Goal: Task Accomplishment & Management: Manage account settings

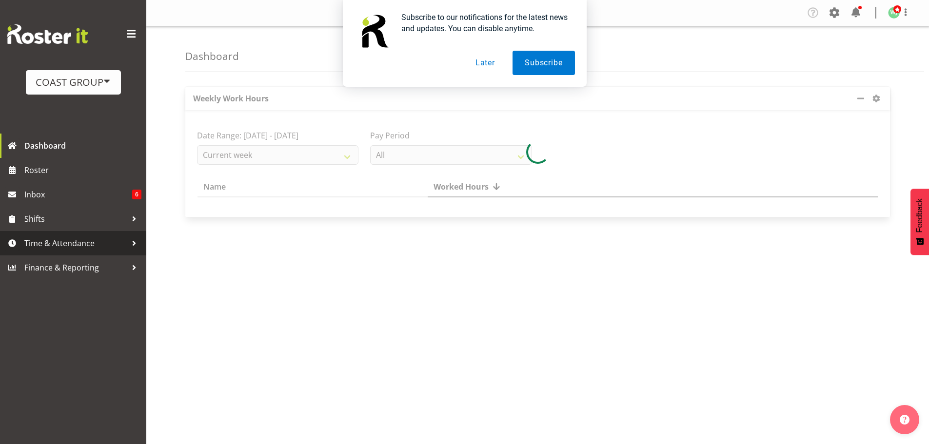
click at [70, 245] on span "Time & Attendance" at bounding box center [75, 243] width 102 height 15
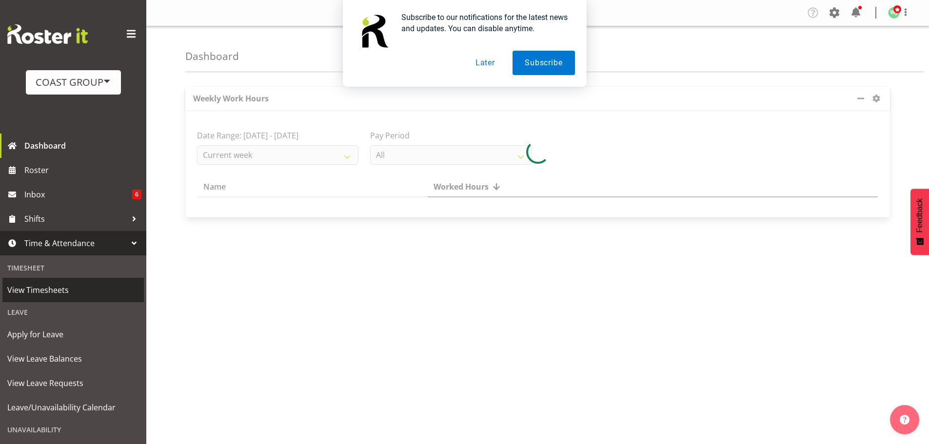
click at [51, 290] on span "View Timesheets" at bounding box center [73, 290] width 132 height 15
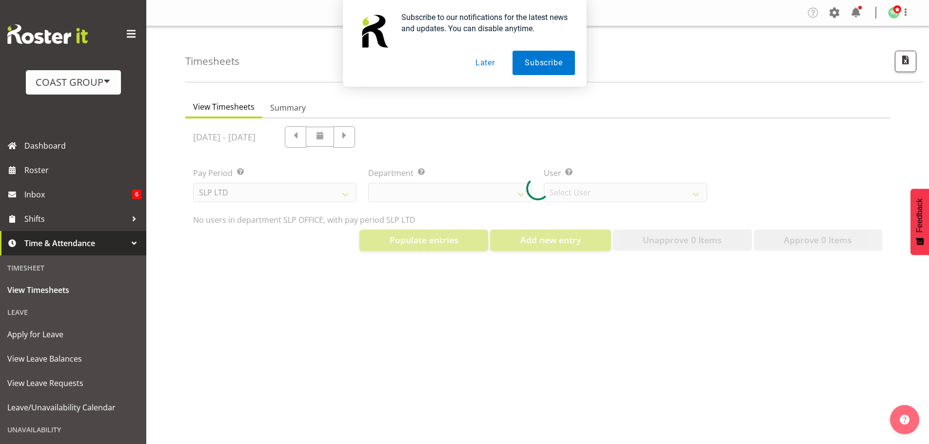
click at [491, 68] on button "Later" at bounding box center [485, 63] width 44 height 24
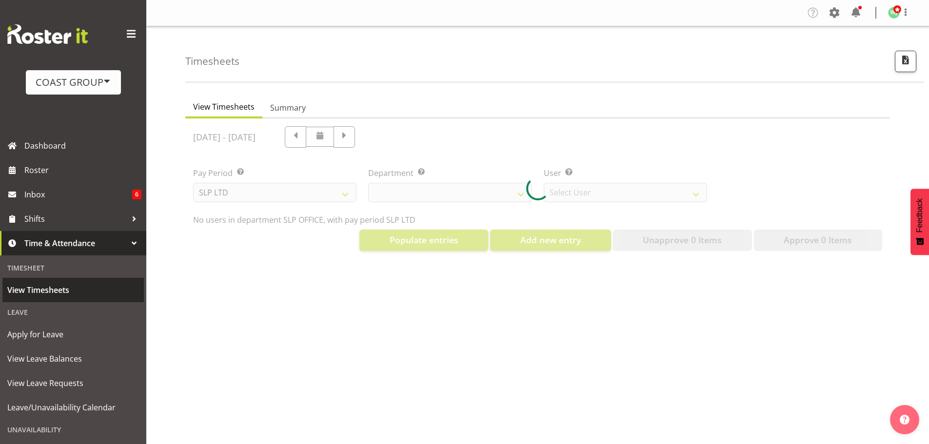
select select "25"
select select "7496"
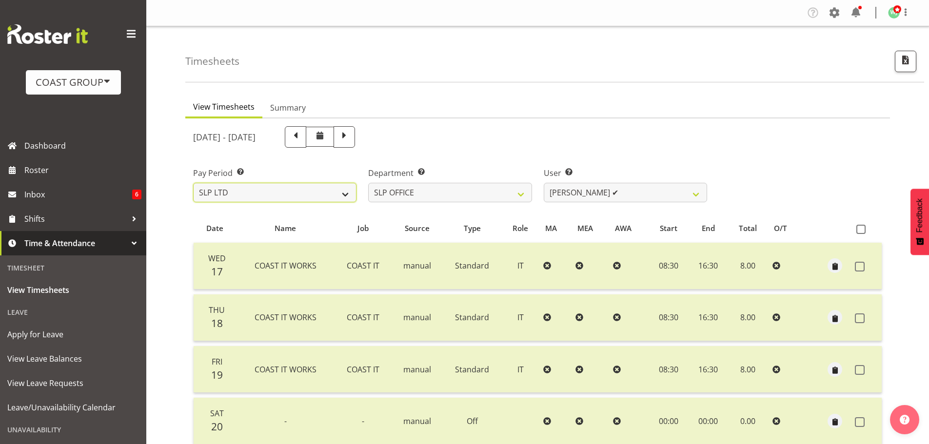
click at [311, 187] on select "SLP LTD EHS LTD DW LTD VEHICLES Carlton Events Hamilton 120 Limited Wellington …" at bounding box center [274, 192] width 163 height 19
select select "7"
click at [193, 183] on select "SLP LTD EHS LTD DW LTD VEHICLES Carlton Events Hamilton 120 Limited Wellington …" at bounding box center [274, 192] width 163 height 19
select select
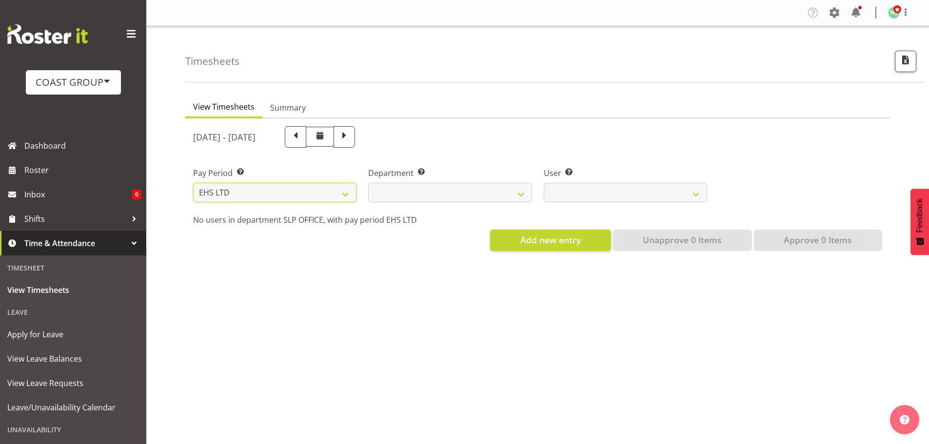
select select
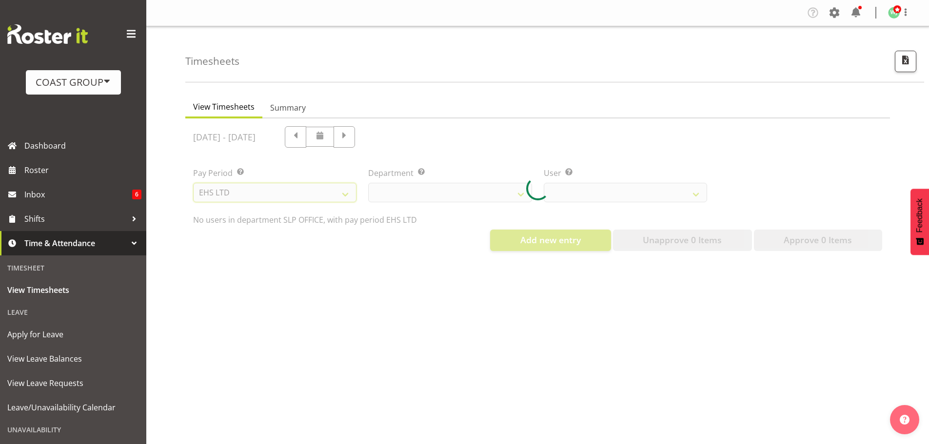
select select
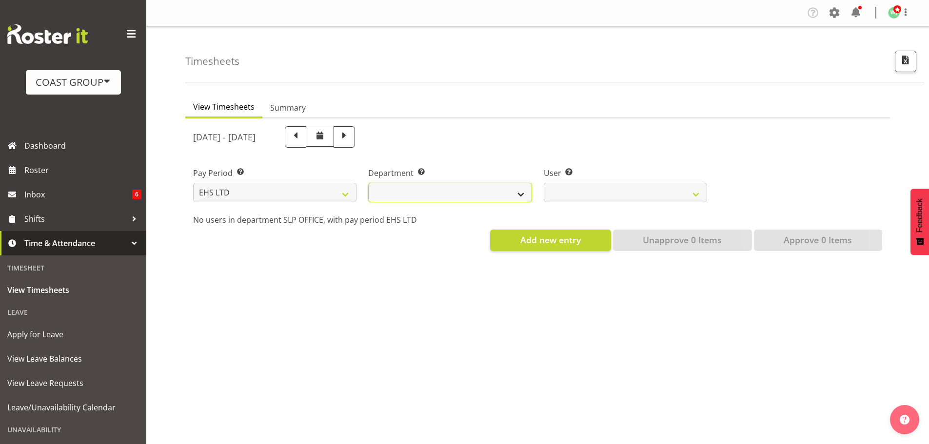
click at [465, 195] on select "EHS AKL ACCOUNTS EHS AKL CARPET EHS AKL D&B EHS AKL DESIGNER EHS AKL FURNITURE …" at bounding box center [449, 192] width 163 height 19
select select "34"
click at [368, 183] on select "EHS AKL ACCOUNTS EHS AKL CARPET EHS AKL D&B EHS AKL DESIGNER EHS AKL FURNITURE …" at bounding box center [449, 192] width 163 height 19
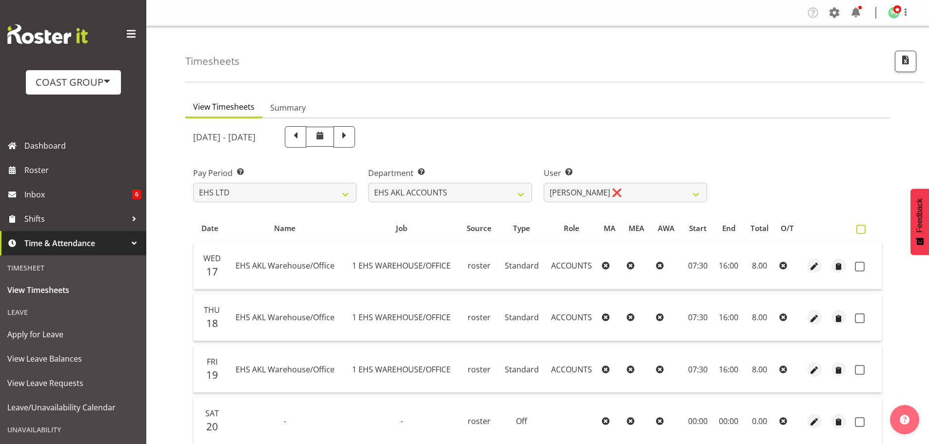
click at [863, 228] on span at bounding box center [860, 229] width 9 height 9
click at [862, 228] on input "checkbox" at bounding box center [859, 229] width 6 height 6
checkbox input "true"
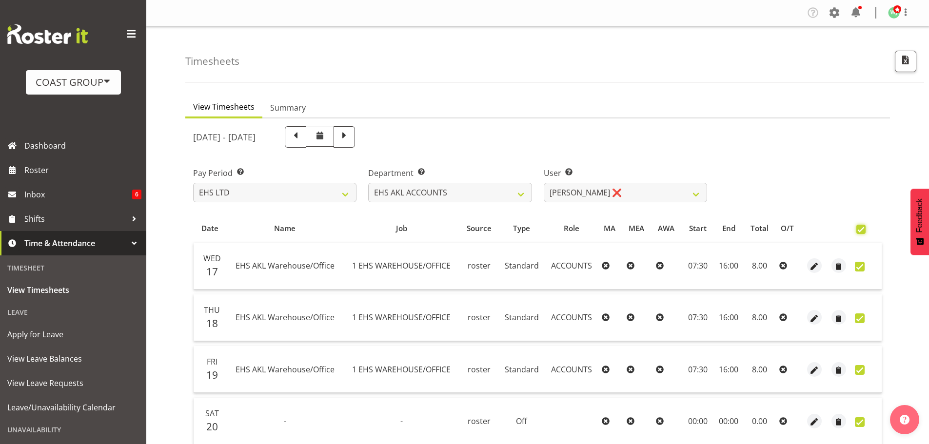
checkbox input "true"
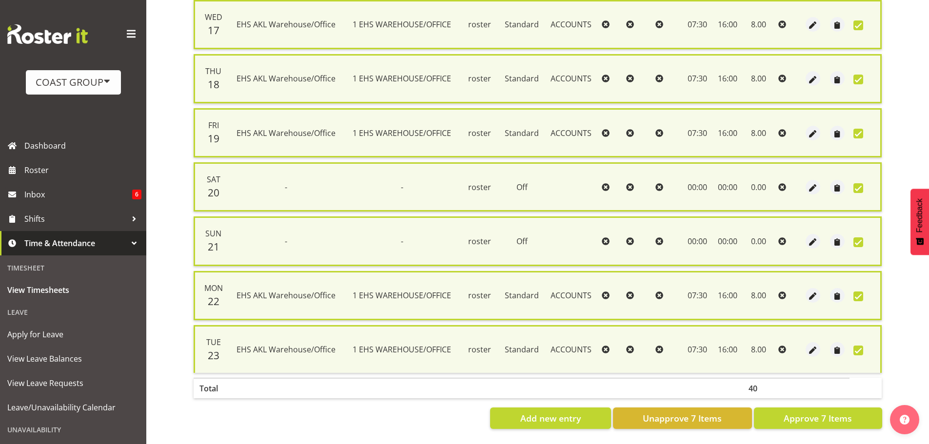
scroll to position [247, 0]
click at [806, 414] on span "Approve 7 Items" at bounding box center [817, 418] width 68 height 13
checkbox input "false"
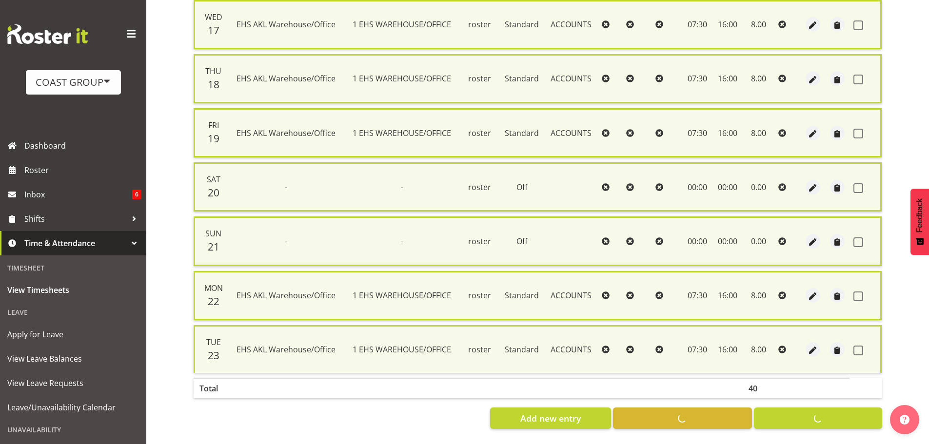
checkbox input "false"
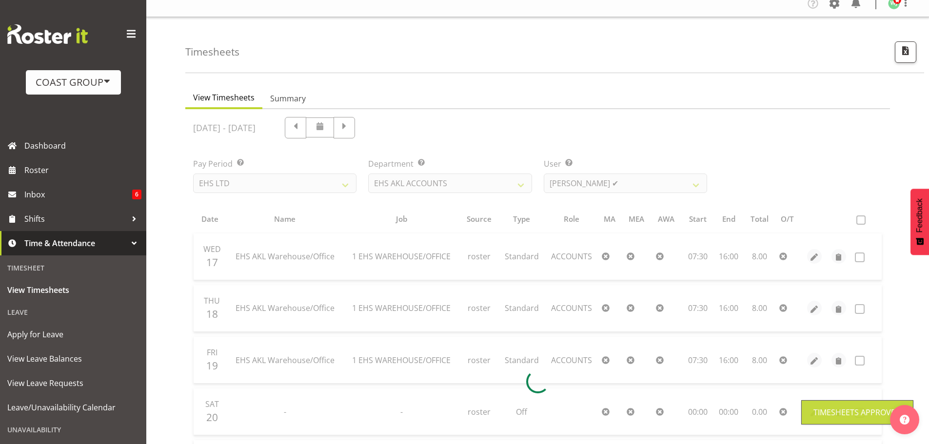
scroll to position [0, 0]
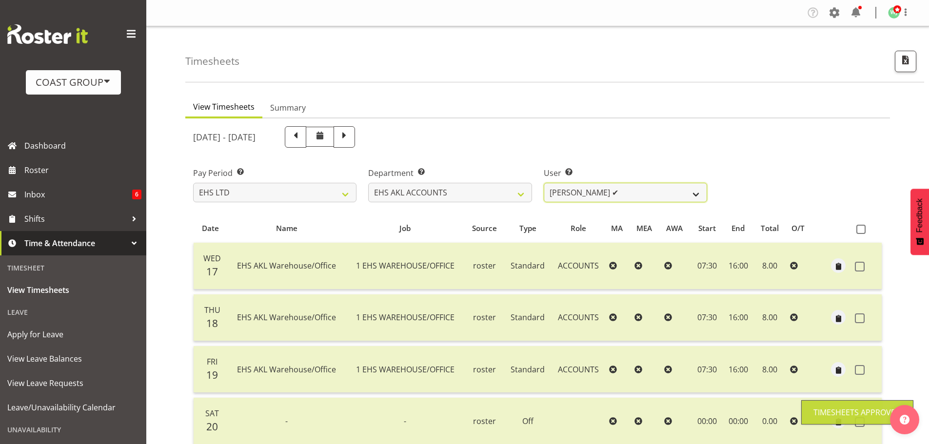
click at [568, 192] on select "Angela Kerrigan ✔ Michelle Xiang ❌ Rissa (Thitiphat) Preecharujiroj ❌ Seon Youn…" at bounding box center [625, 192] width 163 height 19
select select "8229"
click at [544, 183] on select "Angela Kerrigan ✔ Michelle Xiang ❌ Rissa (Thitiphat) Preecharujiroj ❌ Seon Youn…" at bounding box center [625, 192] width 163 height 19
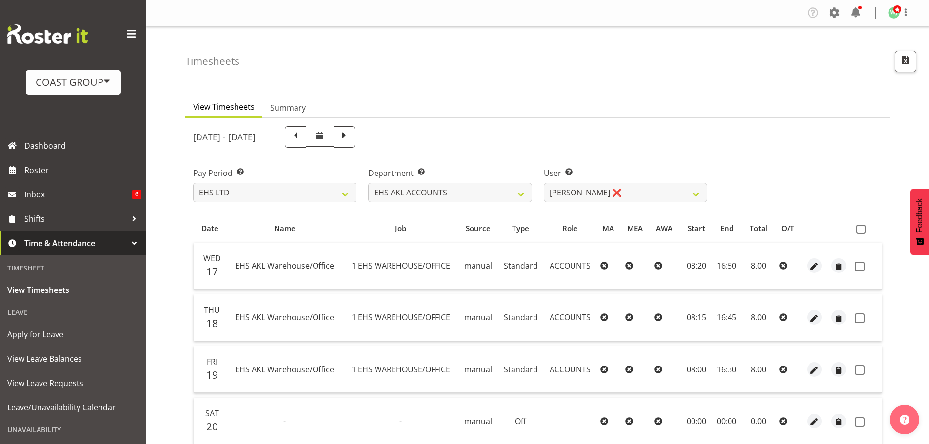
click at [860, 229] on span at bounding box center [860, 229] width 9 height 9
click at [860, 229] on input "checkbox" at bounding box center [859, 229] width 6 height 6
checkbox input "true"
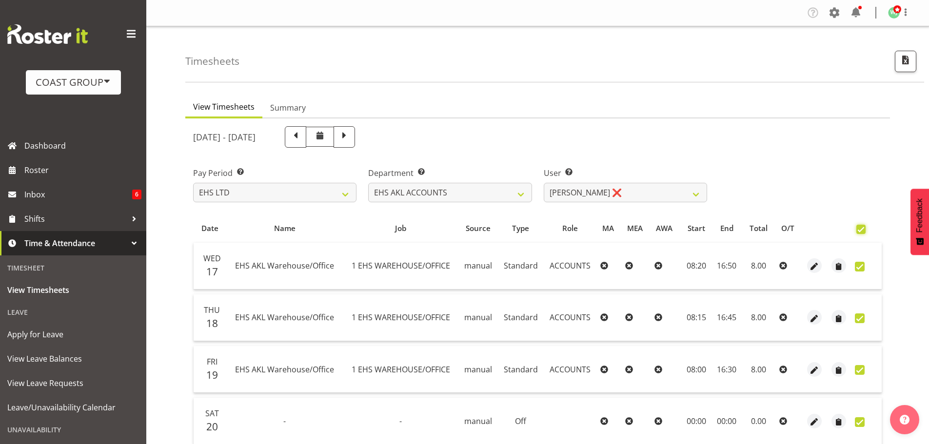
checkbox input "true"
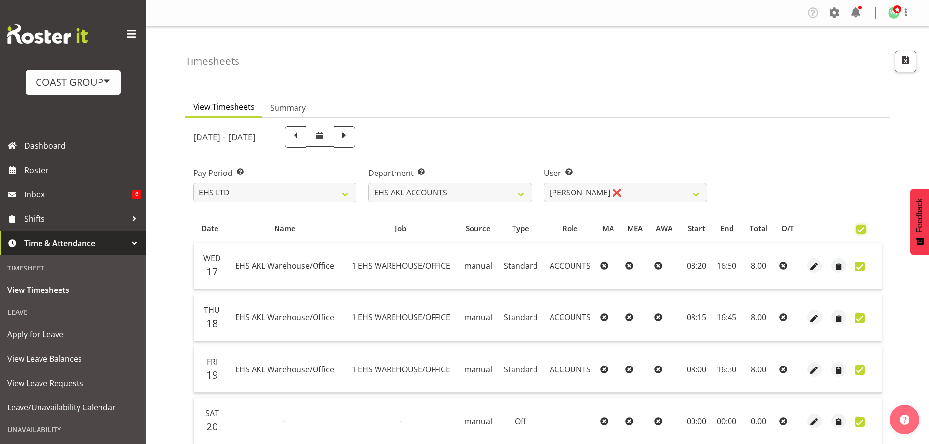
checkbox input "true"
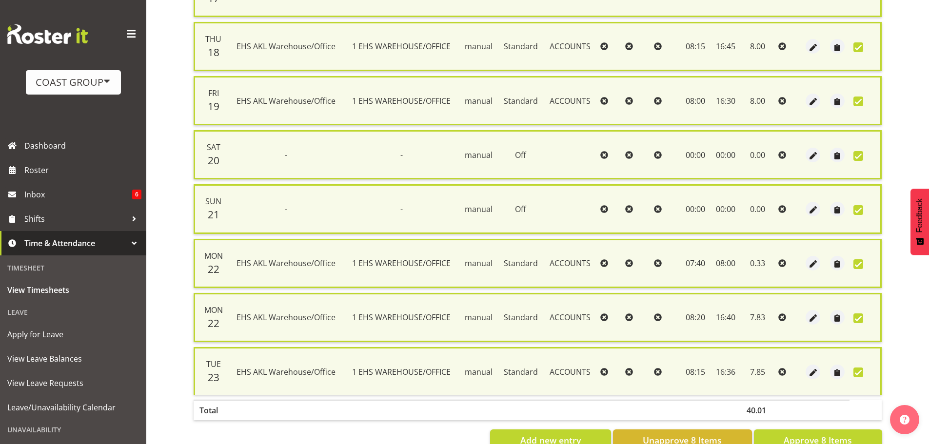
scroll to position [275, 0]
click at [815, 435] on span "Approve 8 Items" at bounding box center [817, 439] width 68 height 13
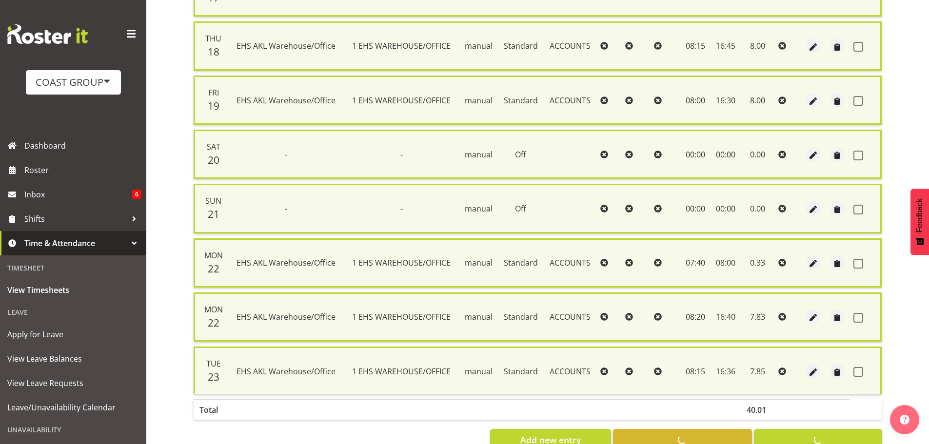
checkbox input "false"
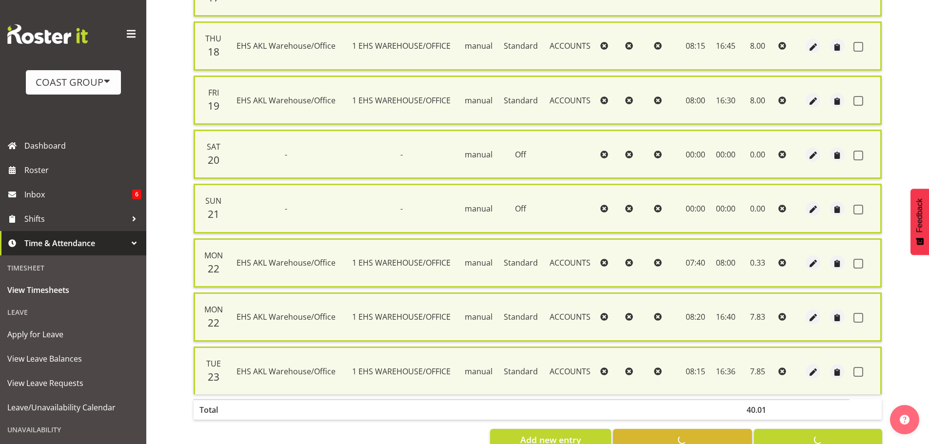
checkbox input "false"
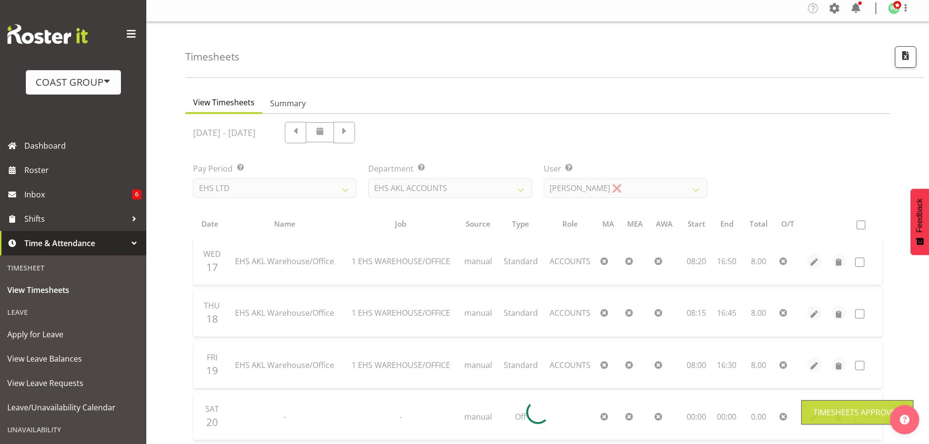
scroll to position [0, 0]
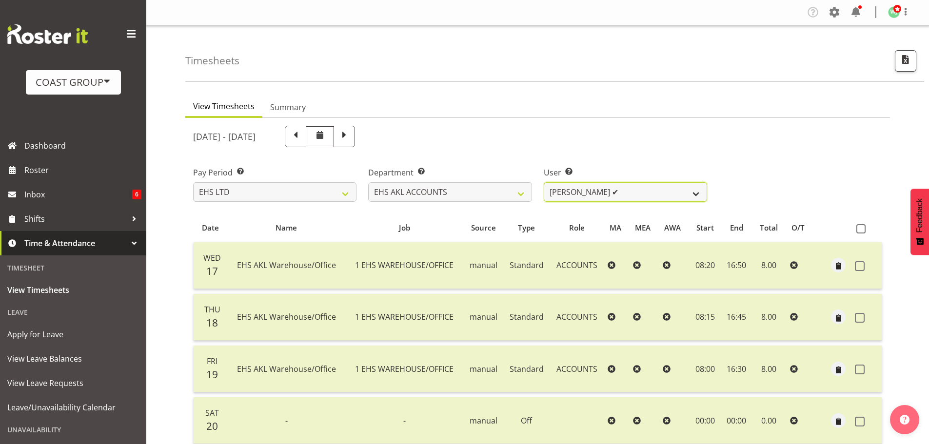
click at [668, 196] on select "Angela Kerrigan ✔ Michelle Xiang ✔ Rissa (Thitiphat) Preecharujiroj ❌ Seon Youn…" at bounding box center [625, 191] width 163 height 19
select select "11283"
click at [544, 182] on select "Angela Kerrigan ✔ Michelle Xiang ✔ Rissa (Thitiphat) Preecharujiroj ❌ Seon Youn…" at bounding box center [625, 191] width 163 height 19
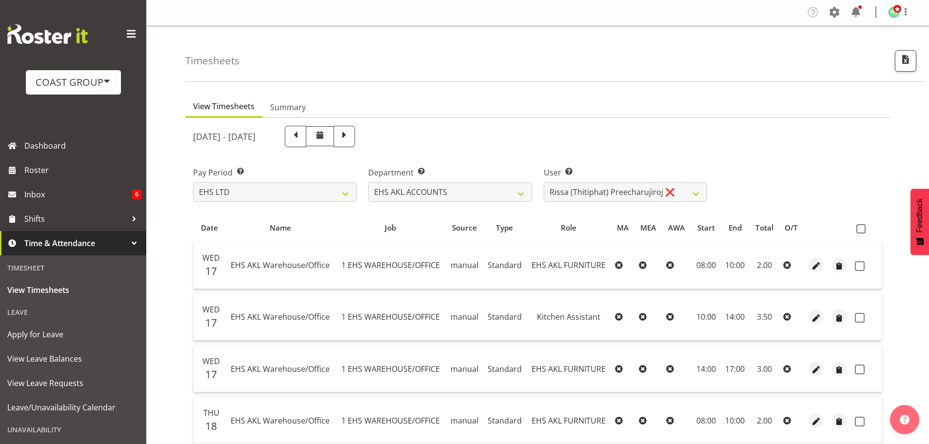
click at [862, 228] on span at bounding box center [860, 228] width 9 height 9
click at [862, 228] on input "checkbox" at bounding box center [859, 229] width 6 height 6
checkbox input "true"
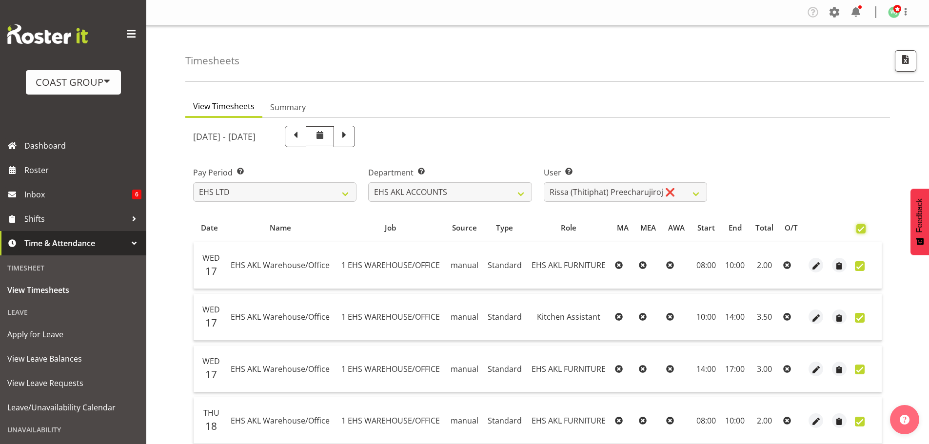
checkbox input "true"
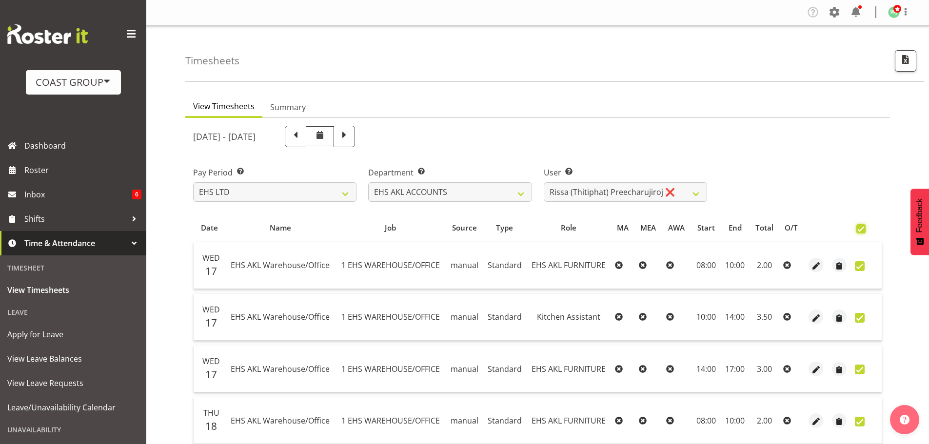
checkbox input "true"
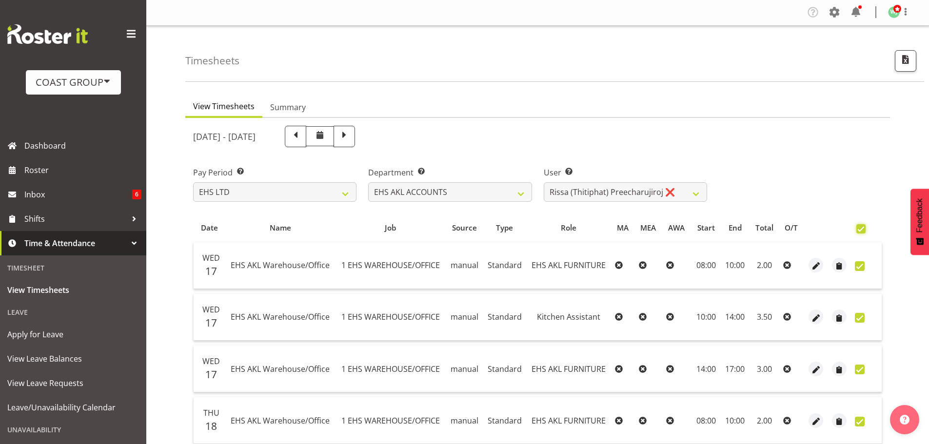
checkbox input "true"
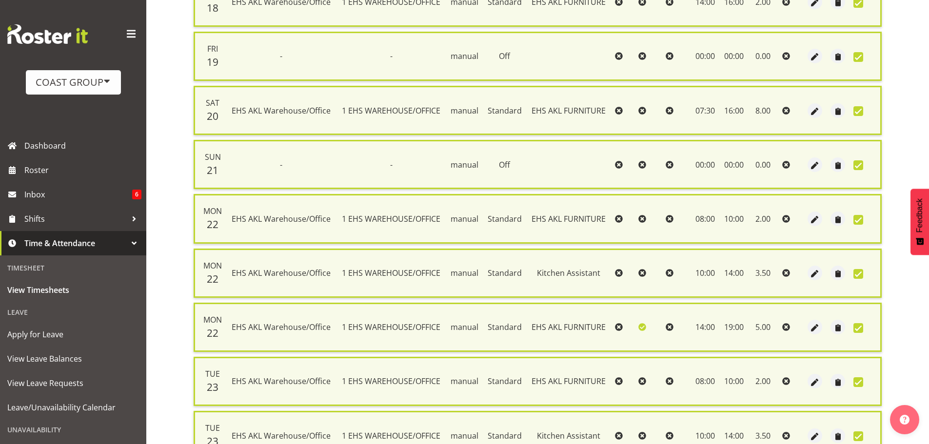
scroll to position [683, 0]
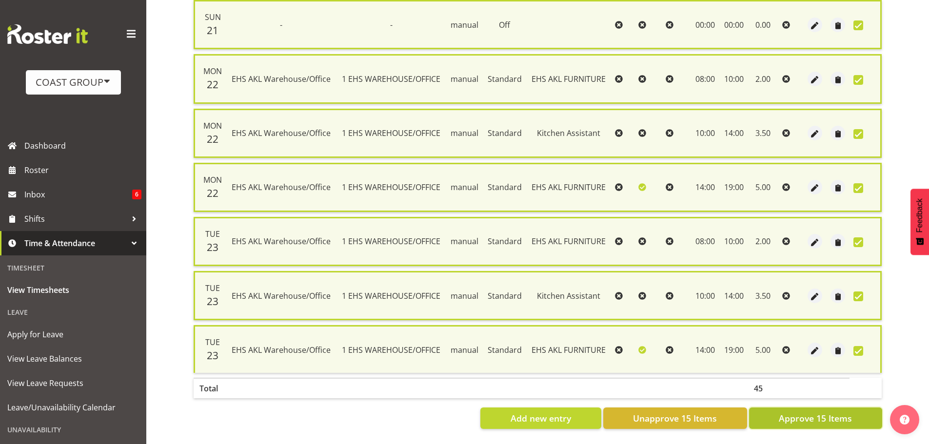
click at [836, 412] on span "Approve 15 Items" at bounding box center [815, 418] width 73 height 13
checkbox input "false"
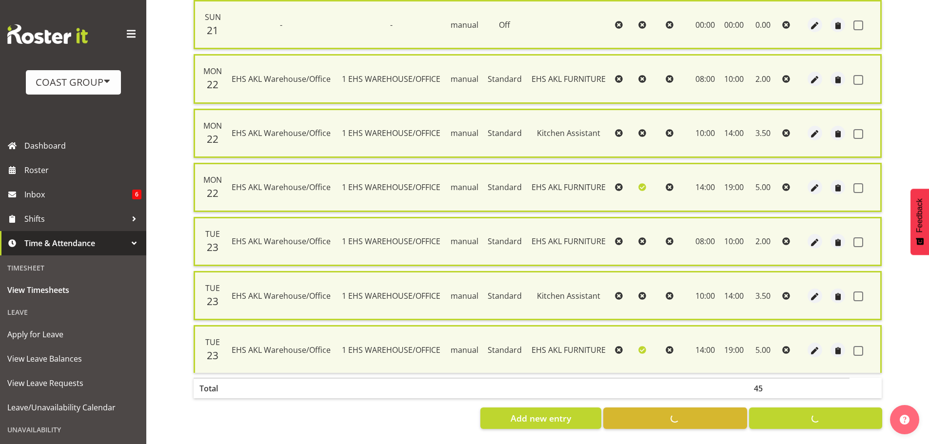
checkbox input "false"
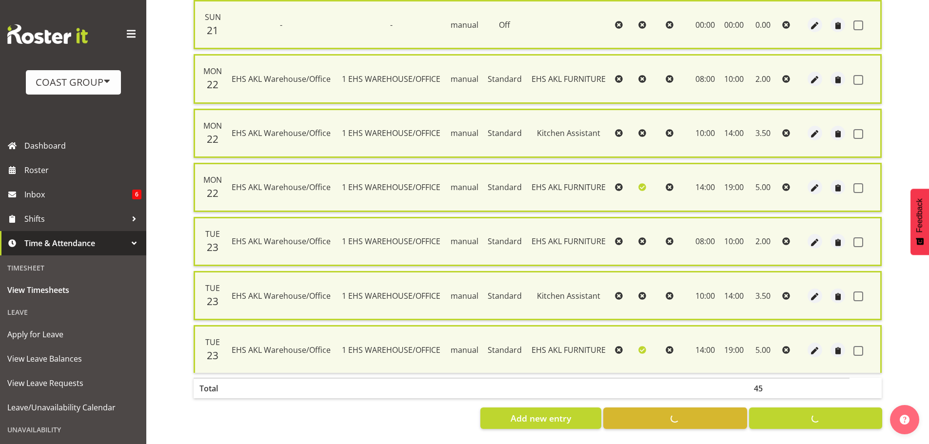
checkbox input "false"
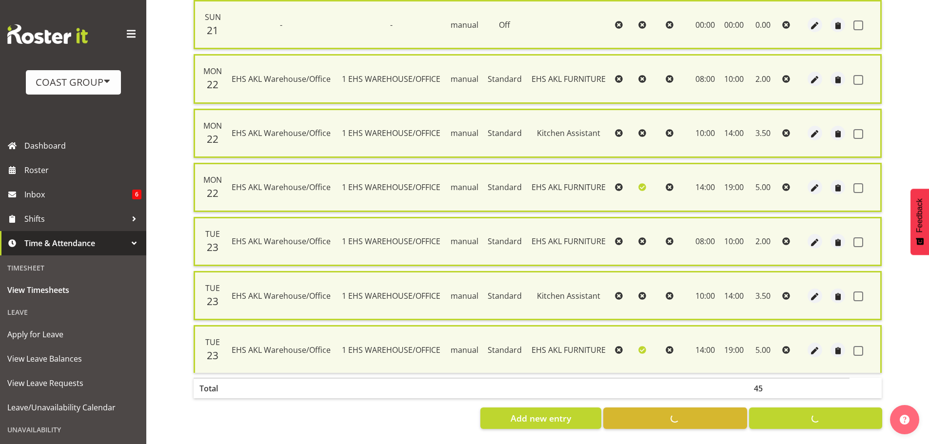
checkbox input "false"
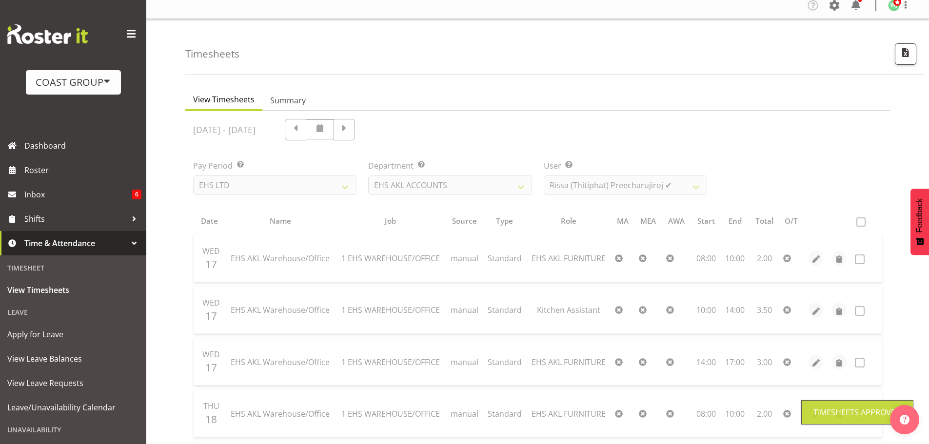
scroll to position [0, 0]
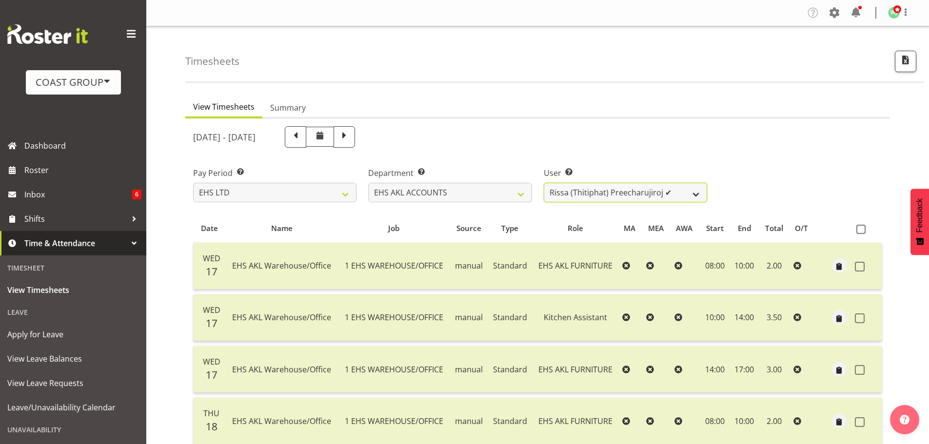
click at [677, 190] on select "Angela Kerrigan ✔ Michelle Xiang ✔ Rissa (Thitiphat) Preecharujiroj ✔ Seon Youn…" at bounding box center [625, 192] width 163 height 19
select select "8911"
click at [544, 183] on select "Angela Kerrigan ✔ Michelle Xiang ✔ Rissa (Thitiphat) Preecharujiroj ✔ Seon Youn…" at bounding box center [625, 192] width 163 height 19
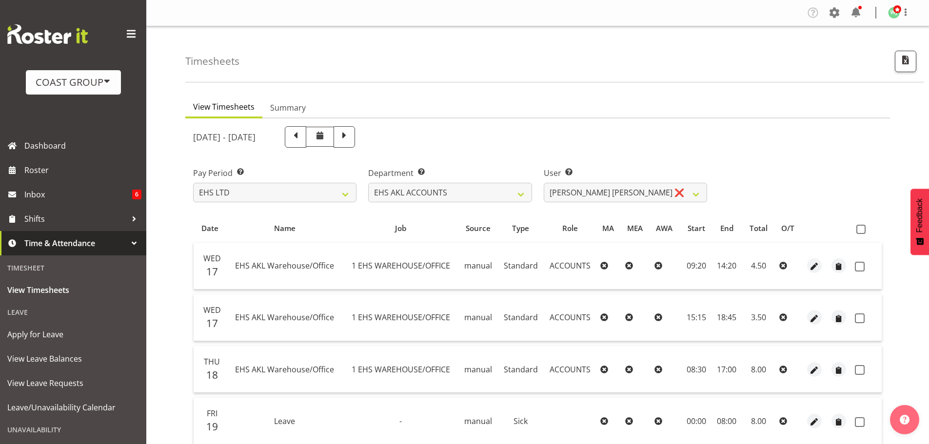
click at [863, 229] on span at bounding box center [860, 229] width 9 height 9
click at [862, 229] on input "checkbox" at bounding box center [859, 229] width 6 height 6
checkbox input "true"
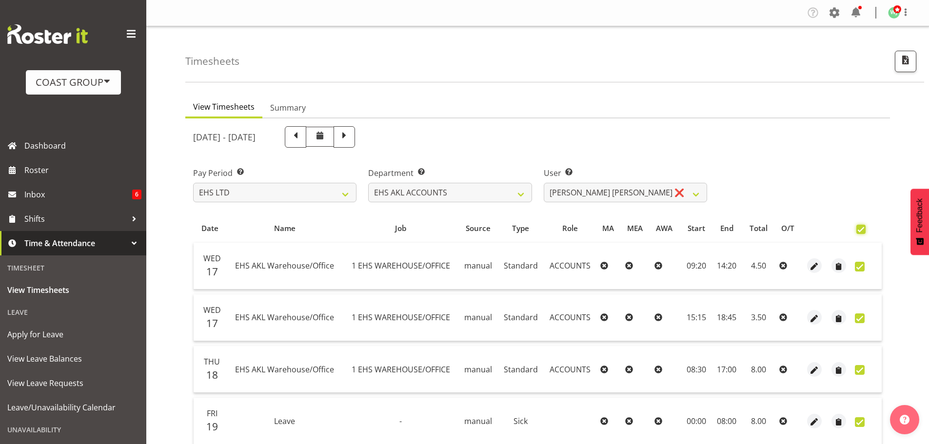
checkbox input "true"
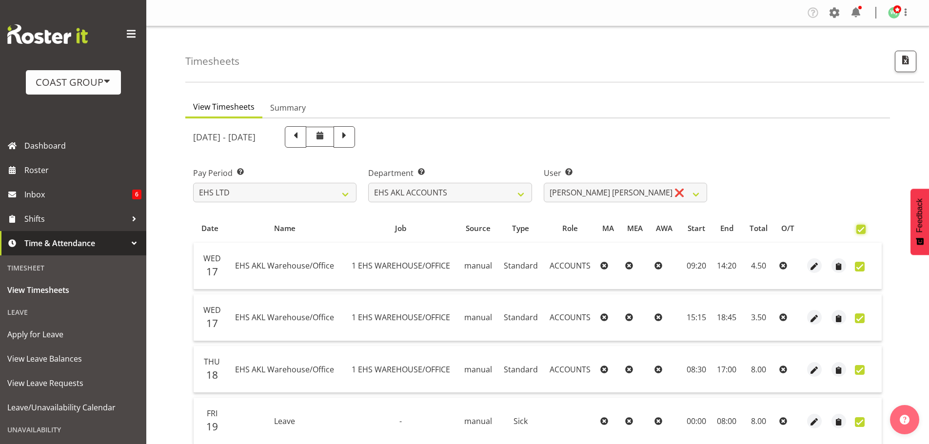
checkbox input "true"
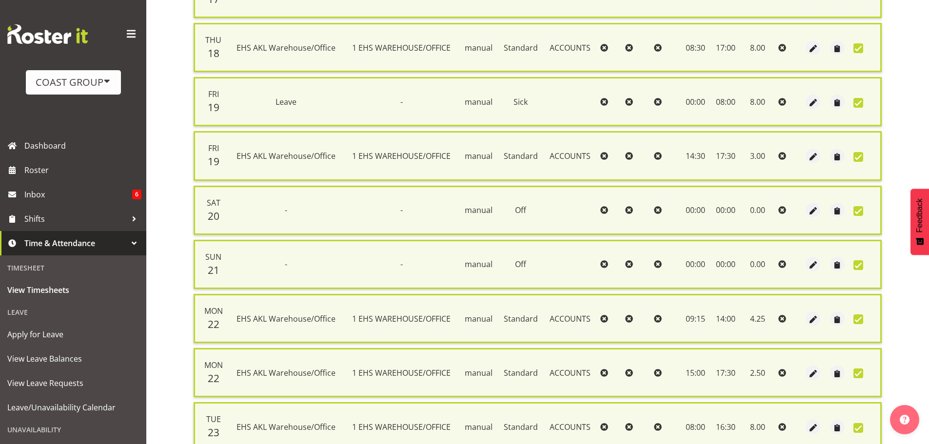
scroll to position [413, 0]
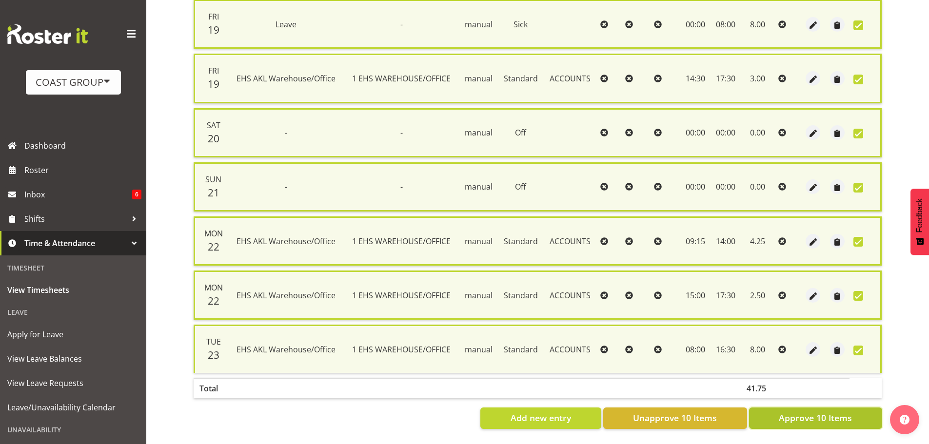
click at [810, 417] on span "Approve 10 Items" at bounding box center [815, 417] width 73 height 13
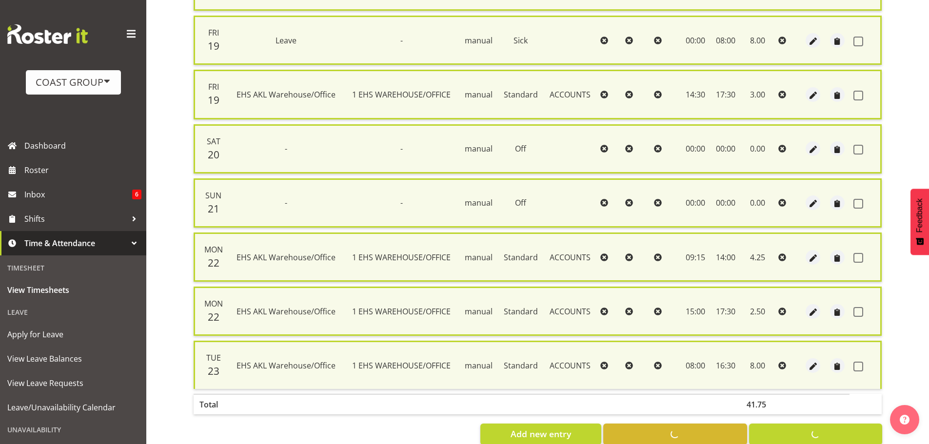
checkbox input "false"
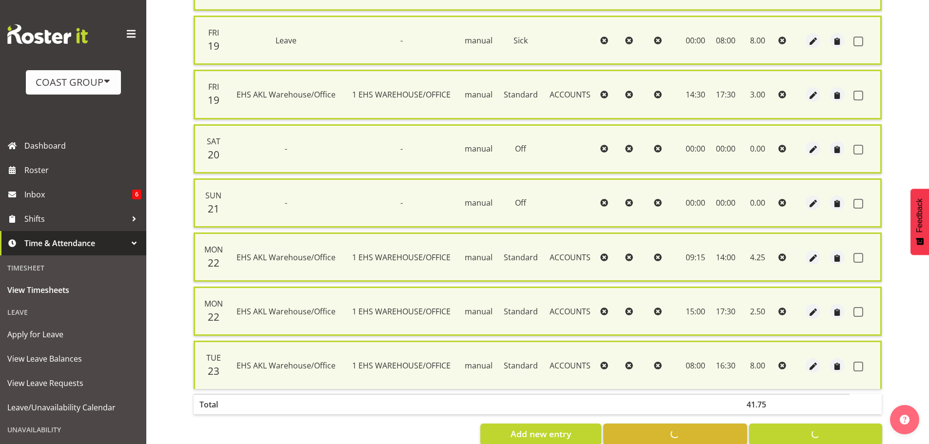
checkbox input "false"
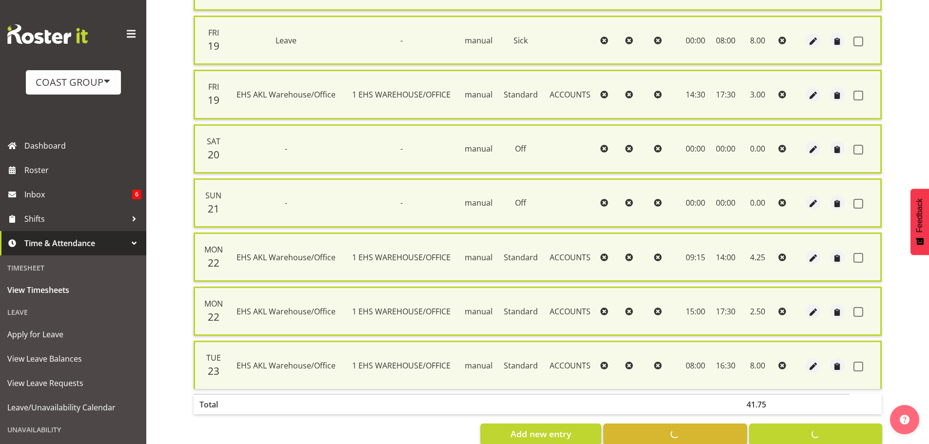
checkbox input "false"
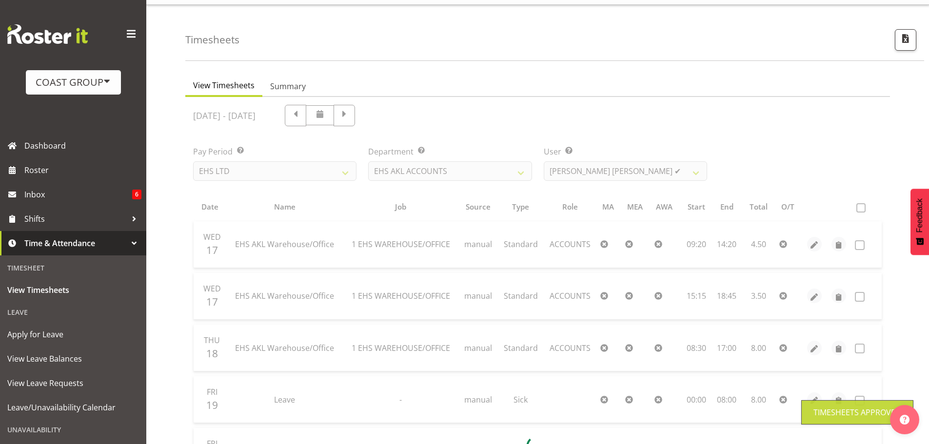
scroll to position [0, 0]
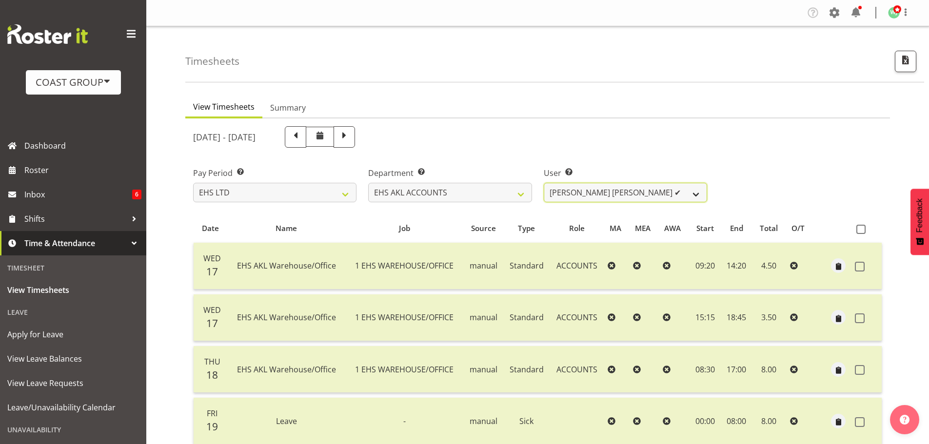
click at [689, 191] on select "Angela Kerrigan ✔ Michelle Xiang ✔ Rissa (Thitiphat) Preecharujiroj ✔ Seon Youn…" at bounding box center [625, 192] width 163 height 19
select select "1017"
click at [544, 183] on select "Angela Kerrigan ✔ Michelle Xiang ✔ Rissa (Thitiphat) Preecharujiroj ✔ Seon Youn…" at bounding box center [625, 192] width 163 height 19
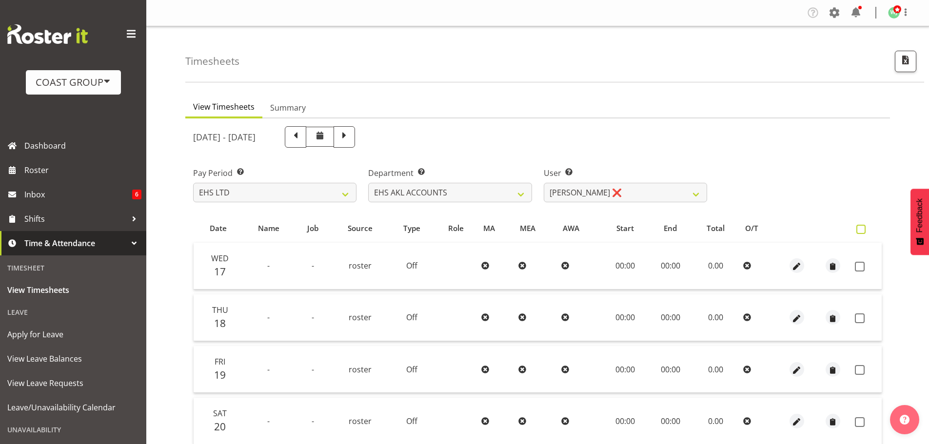
click at [859, 226] on span at bounding box center [860, 229] width 9 height 9
click at [859, 226] on input "checkbox" at bounding box center [859, 229] width 6 height 6
checkbox input "true"
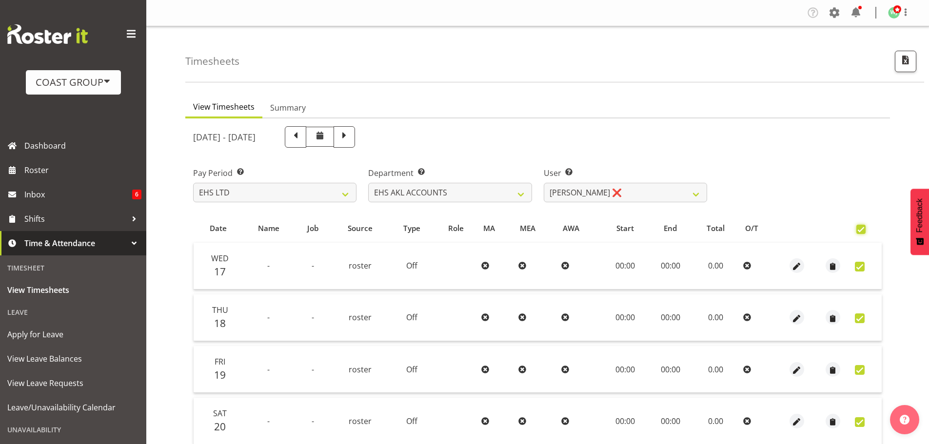
checkbox input "true"
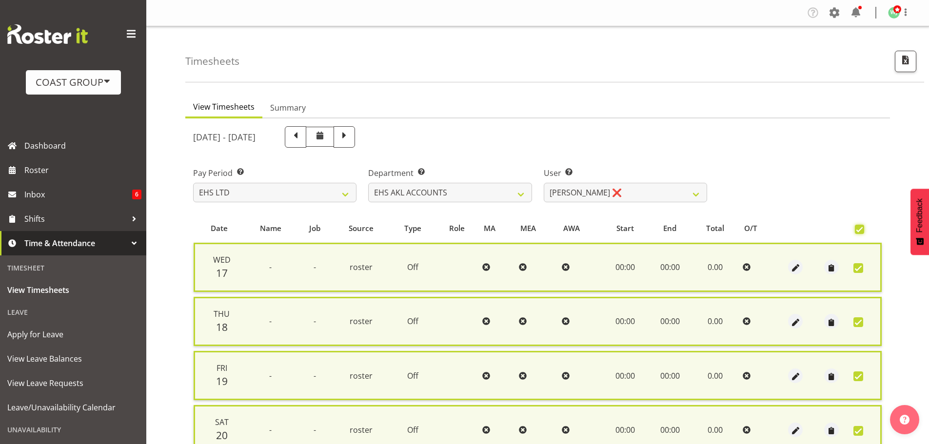
scroll to position [250, 0]
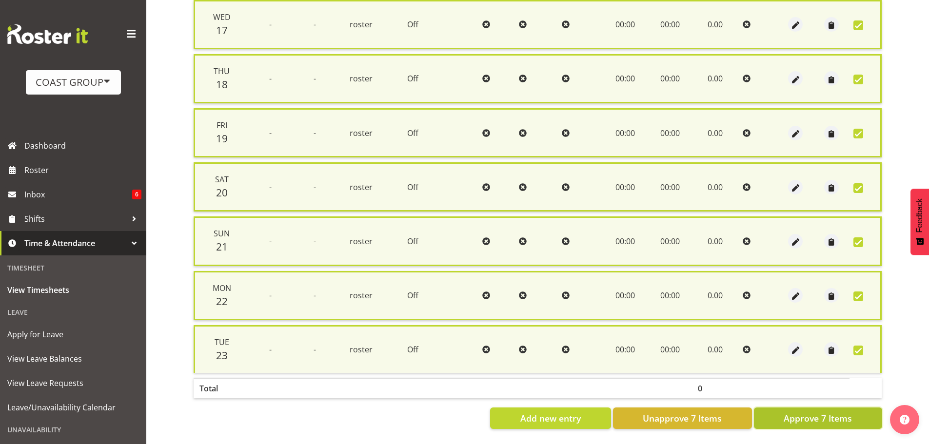
click at [814, 412] on span "Approve 7 Items" at bounding box center [817, 418] width 68 height 13
checkbox input "false"
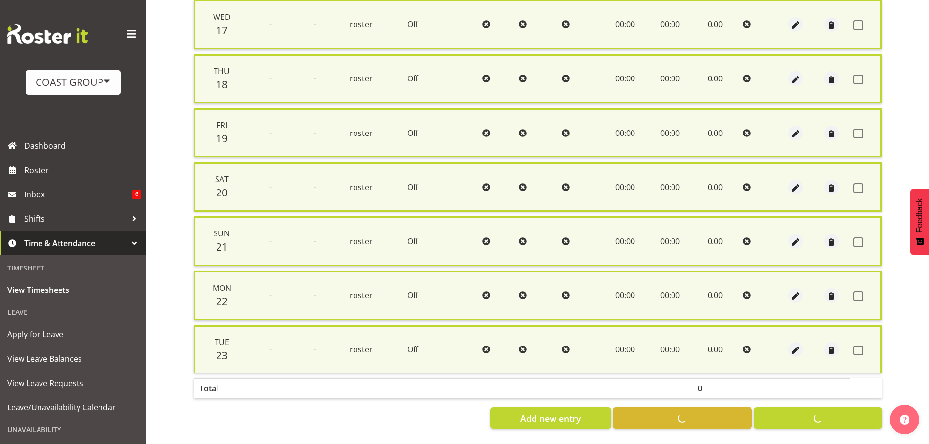
checkbox input "false"
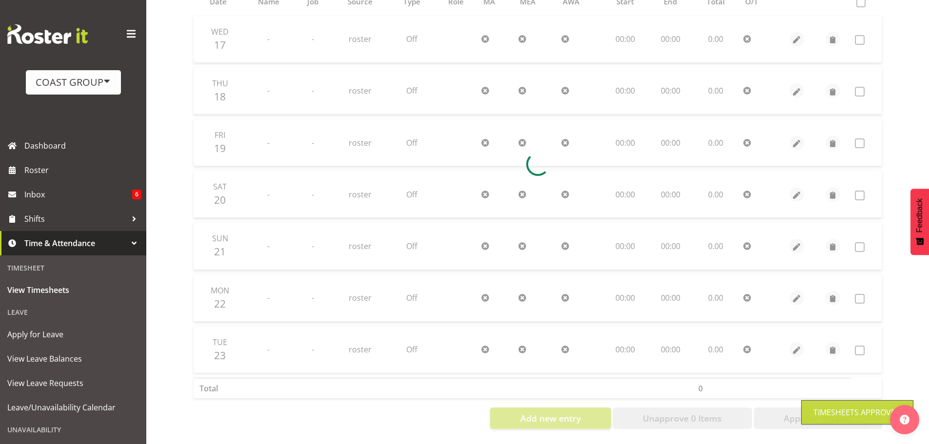
scroll to position [0, 0]
